Goal: Task Accomplishment & Management: Use online tool/utility

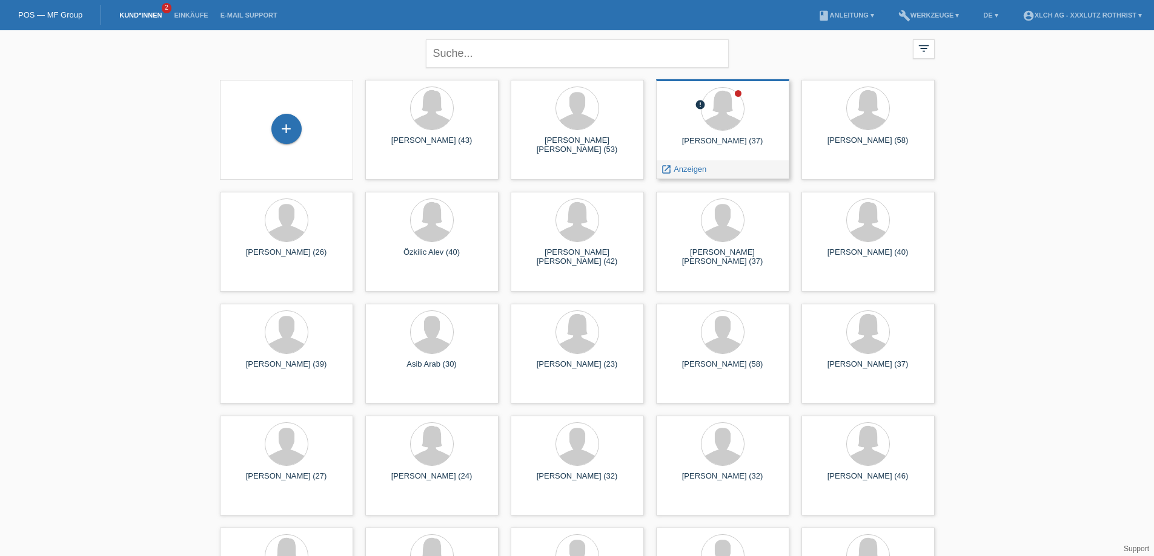
click at [670, 169] on icon "launch" at bounding box center [666, 169] width 11 height 11
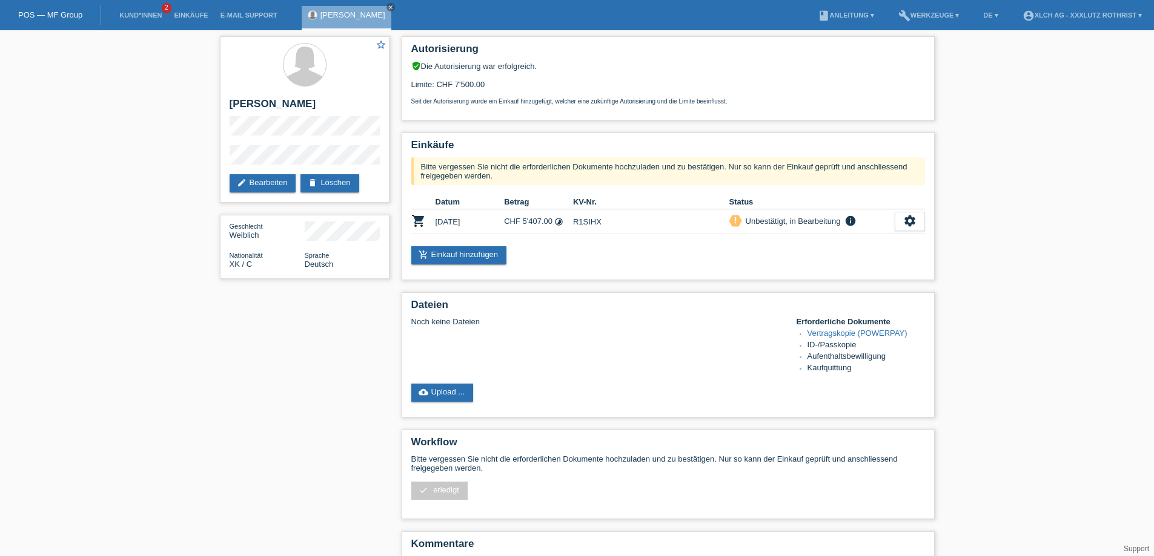
drag, startPoint x: 124, startPoint y: 4, endPoint x: 131, endPoint y: 9, distance: 9.1
click at [125, 4] on li "Kund*innen 2" at bounding box center [140, 15] width 54 height 31
click at [136, 16] on link "Kund*innen" at bounding box center [140, 15] width 54 height 7
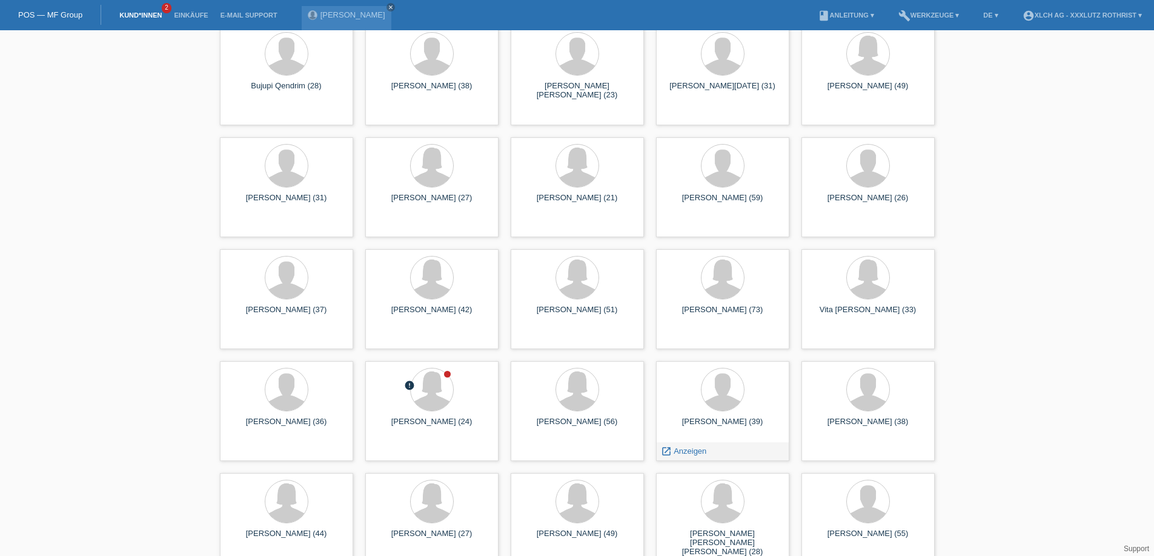
scroll to position [5268, 0]
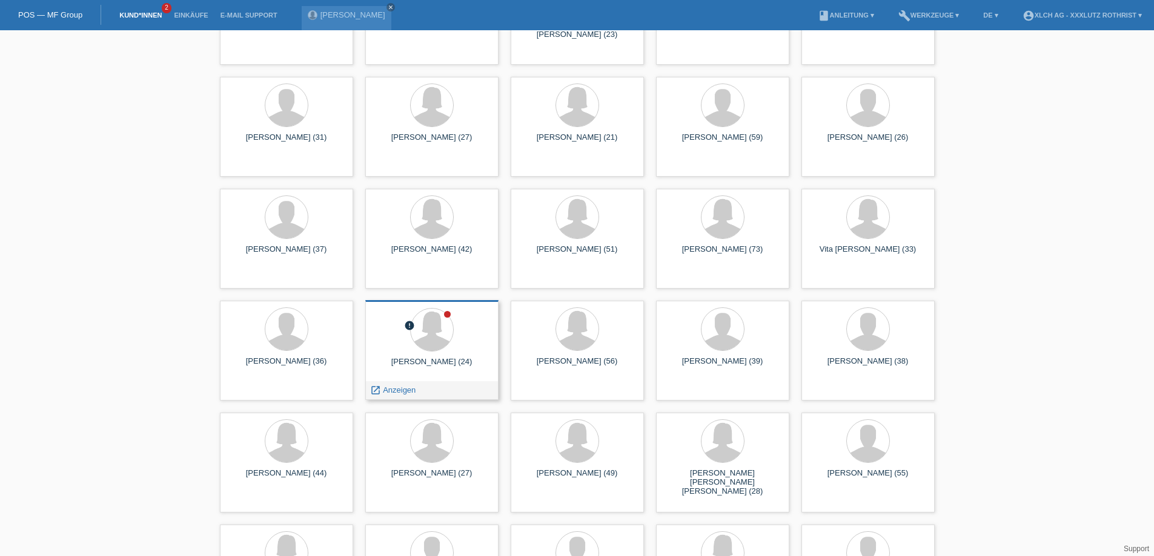
click at [401, 394] on span "Anzeigen" at bounding box center [399, 390] width 33 height 9
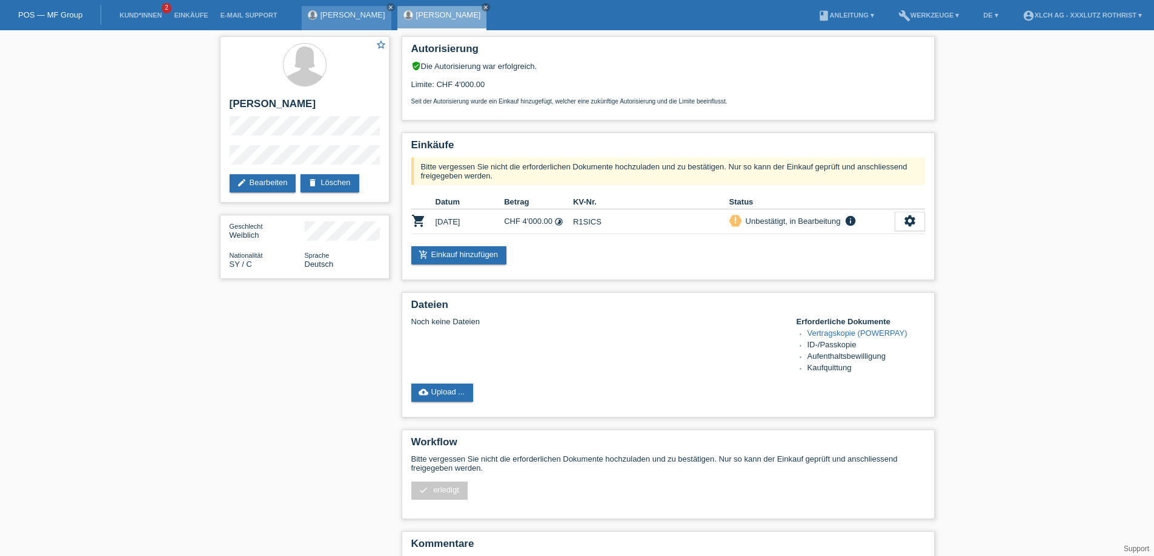
click at [320, 14] on link "[PERSON_NAME]" at bounding box center [352, 14] width 65 height 9
click at [447, 400] on link "cloud_upload Upload ..." at bounding box center [442, 393] width 62 height 18
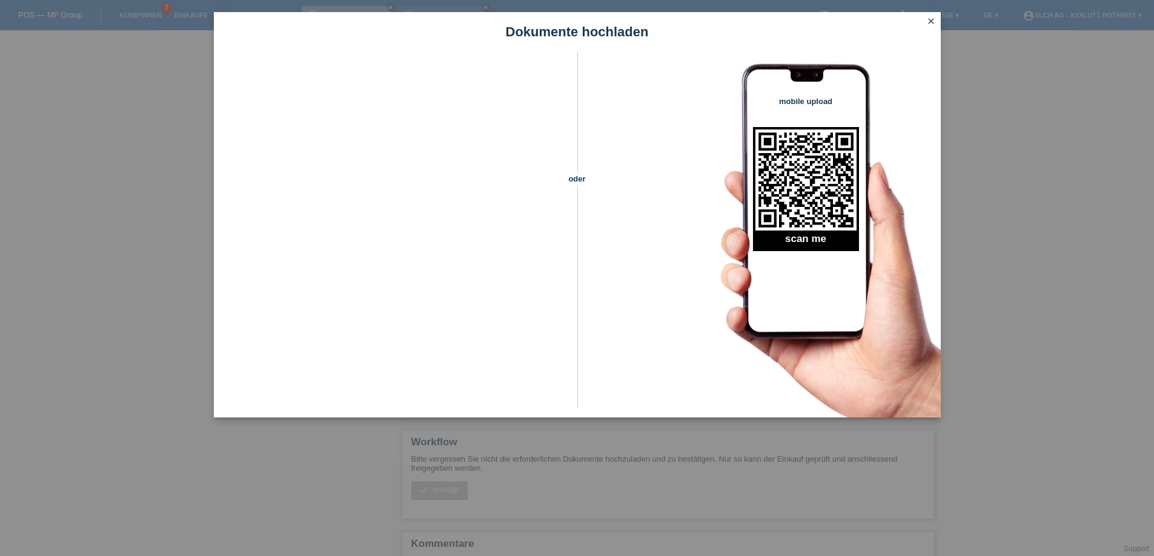
click at [926, 25] on icon "close" at bounding box center [931, 21] width 10 height 10
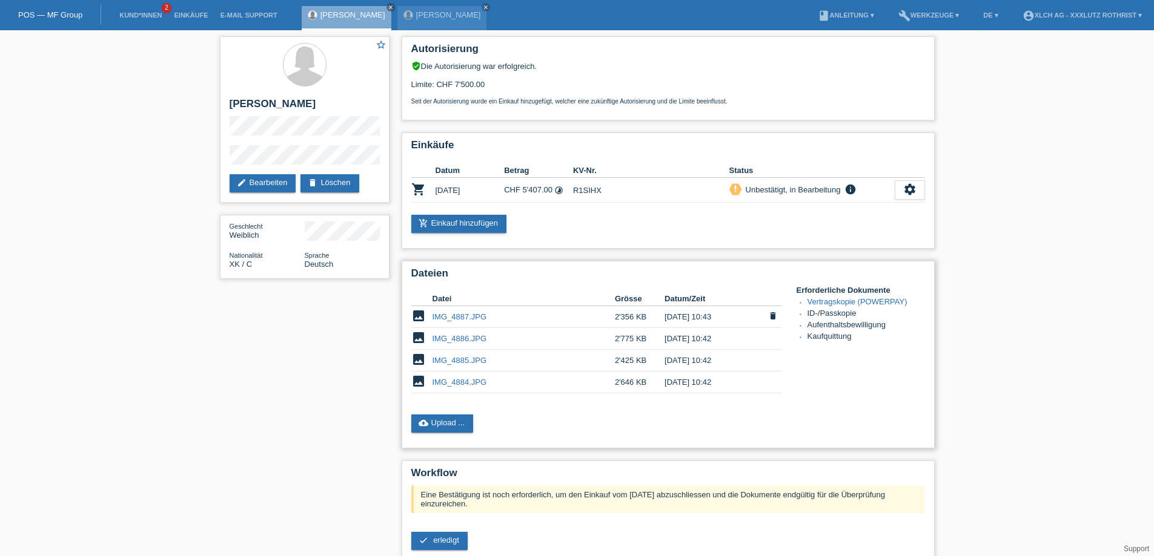
click at [453, 319] on link "IMG_4887.JPG" at bounding box center [459, 316] width 54 height 9
click at [455, 343] on link "IMG_4886.JPG" at bounding box center [459, 338] width 54 height 9
click at [452, 365] on link "IMG_4885.JPG" at bounding box center [459, 360] width 54 height 9
click at [458, 386] on link "IMG_4884.JPG" at bounding box center [459, 382] width 54 height 9
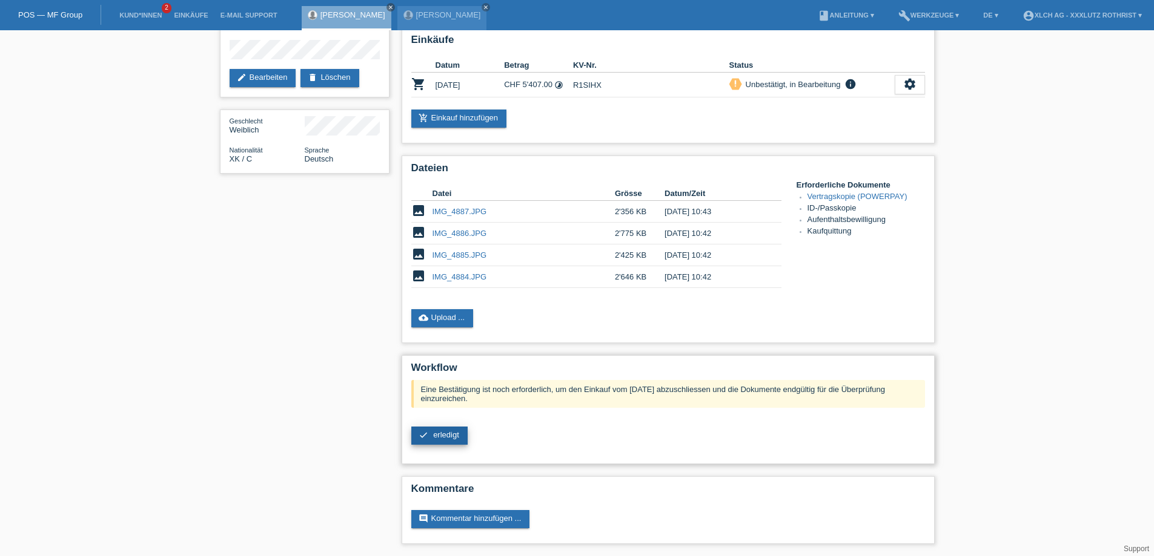
click at [449, 431] on span "erledigt" at bounding box center [446, 435] width 26 height 9
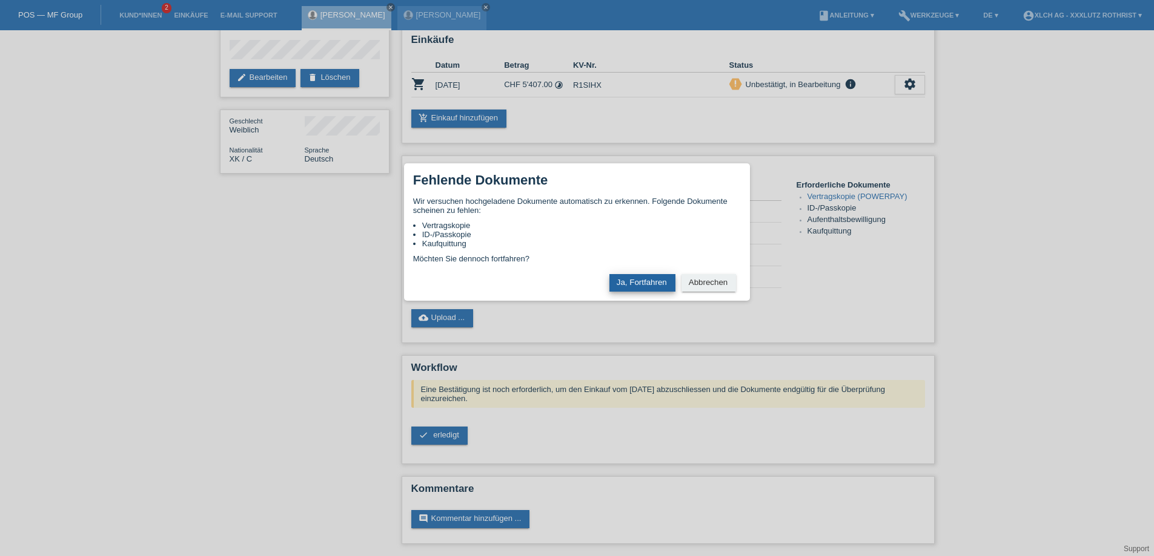
click at [653, 280] on button "Ja, Fortfahren" at bounding box center [642, 283] width 66 height 18
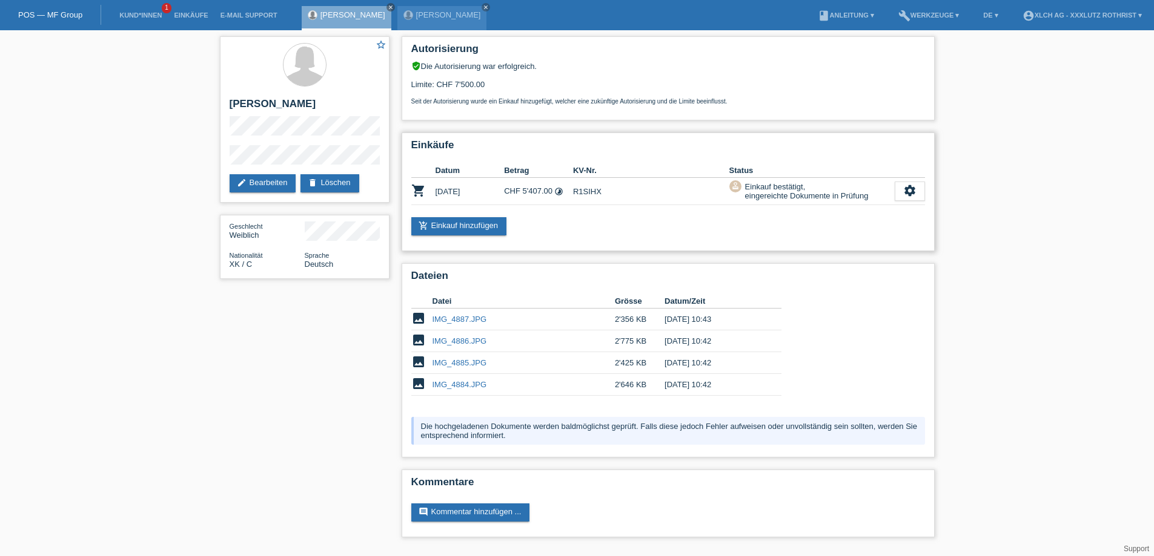
scroll to position [3, 0]
click at [388, 7] on icon "close" at bounding box center [391, 7] width 6 height 6
click at [334, 15] on link "[PERSON_NAME]" at bounding box center [352, 14] width 65 height 9
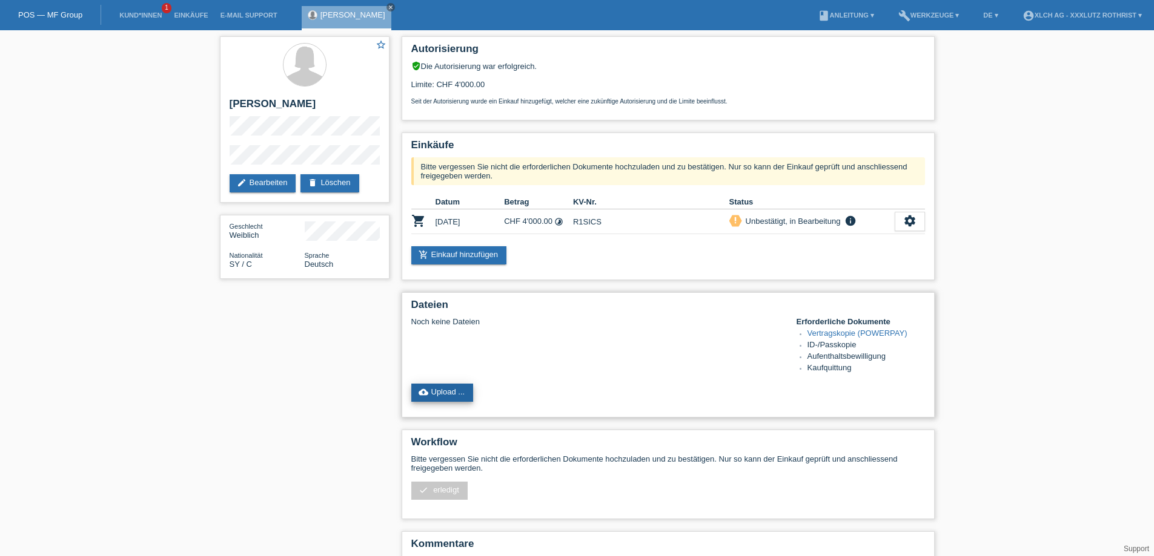
click at [467, 400] on link "cloud_upload Upload ..." at bounding box center [442, 393] width 62 height 18
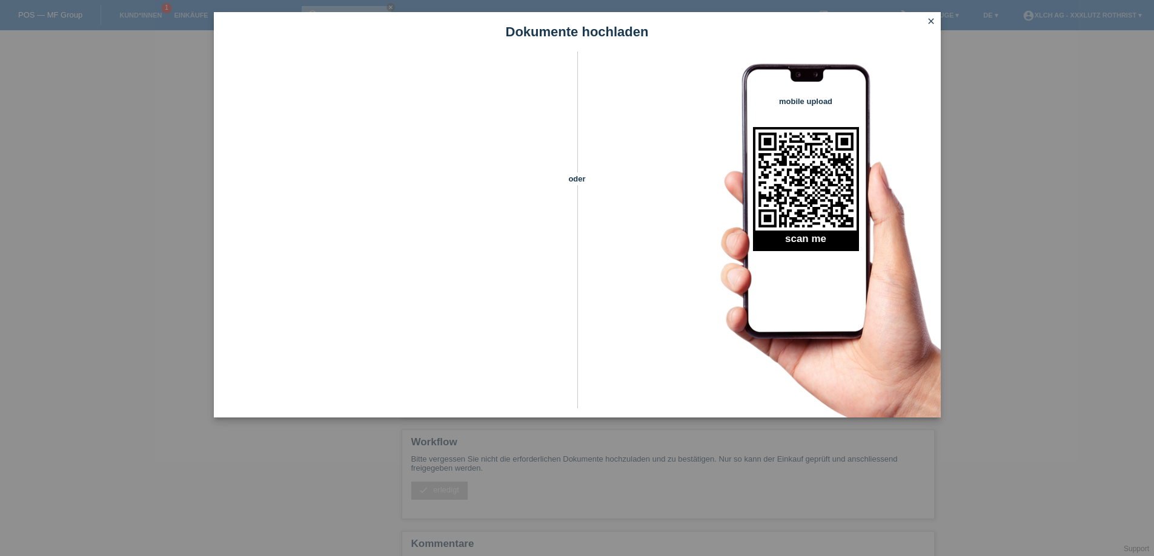
click at [929, 21] on icon "close" at bounding box center [931, 21] width 10 height 10
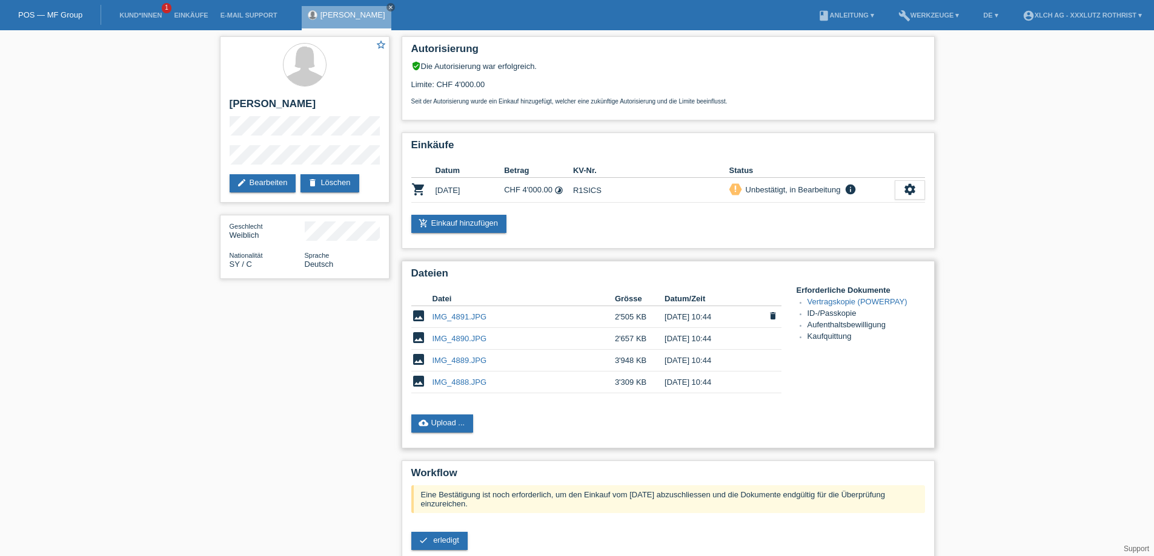
click at [462, 322] on link "IMG_4891.JPG" at bounding box center [459, 316] width 54 height 9
click at [466, 365] on link "IMG_4889.JPG" at bounding box center [459, 360] width 54 height 9
click at [467, 387] on link "IMG_4888.JPG" at bounding box center [459, 382] width 54 height 9
click at [443, 343] on link "IMG_4890.JPG" at bounding box center [459, 338] width 54 height 9
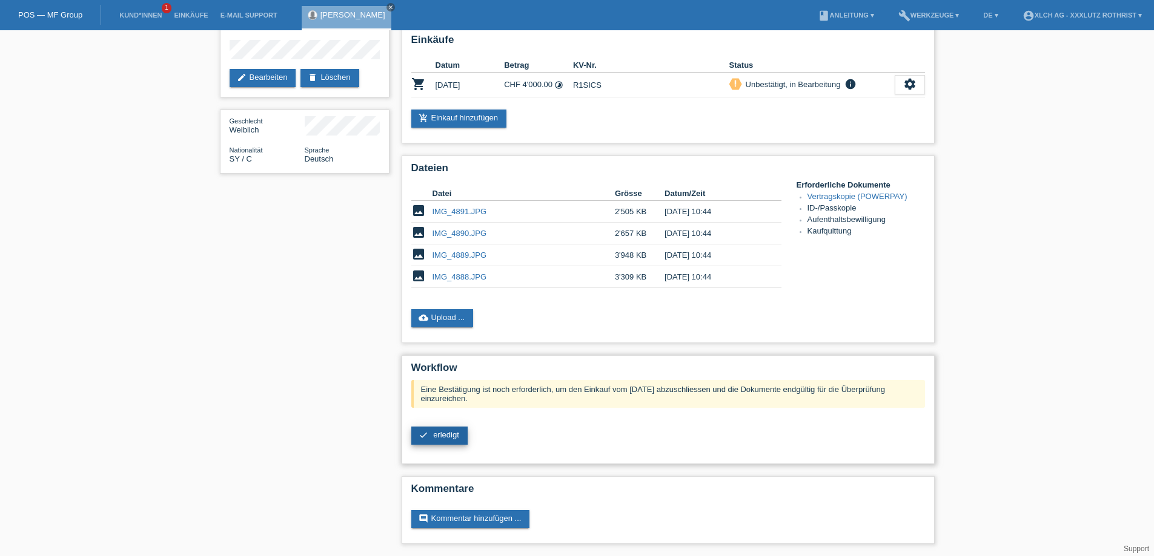
click at [459, 437] on link "check erledigt" at bounding box center [439, 436] width 56 height 18
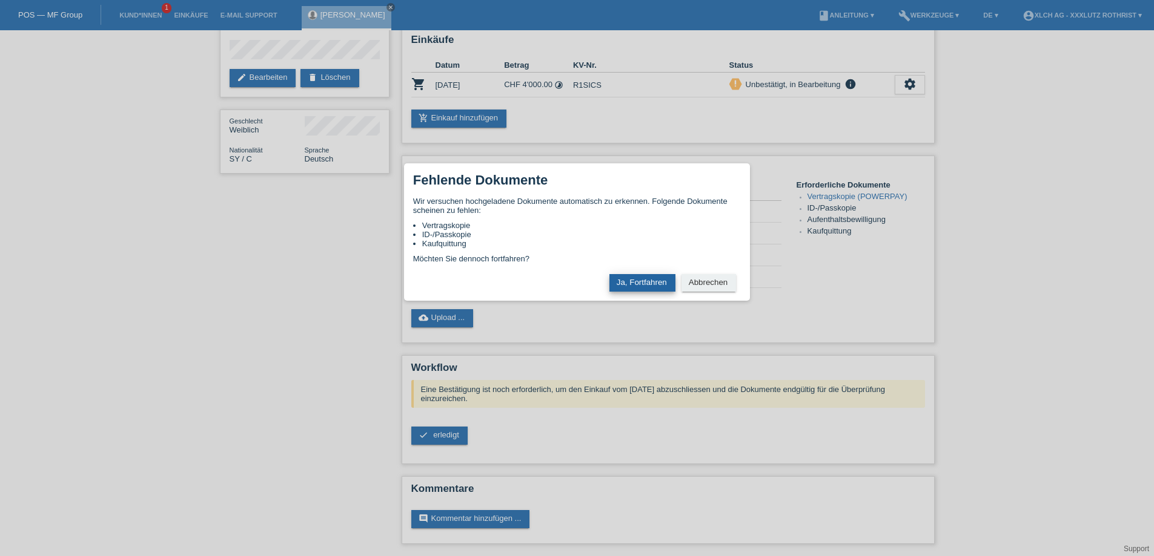
click at [644, 291] on button "Ja, Fortfahren" at bounding box center [642, 283] width 66 height 18
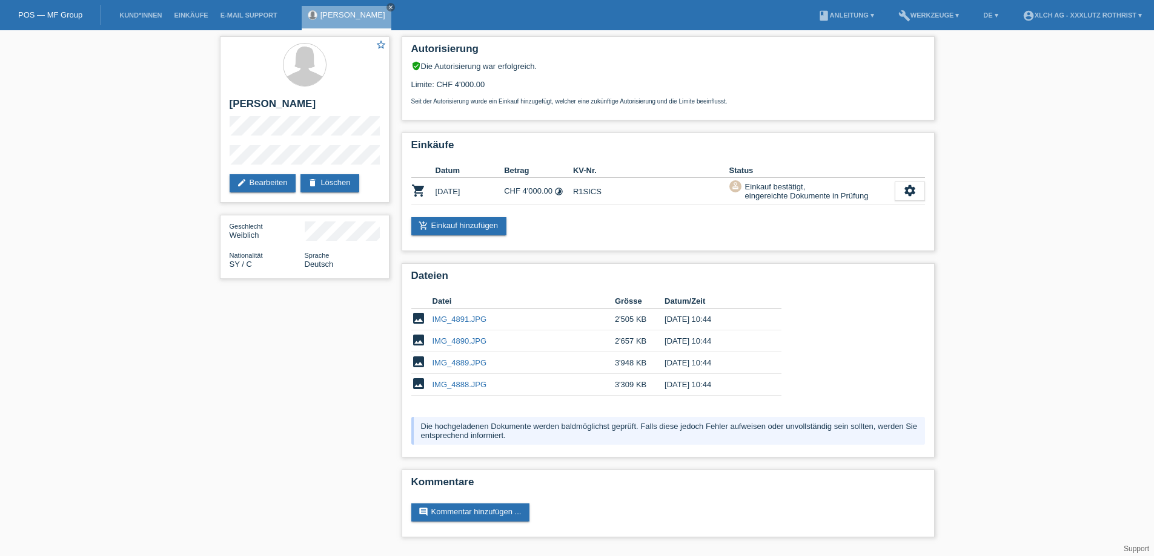
scroll to position [3, 0]
